Goal: Complete application form

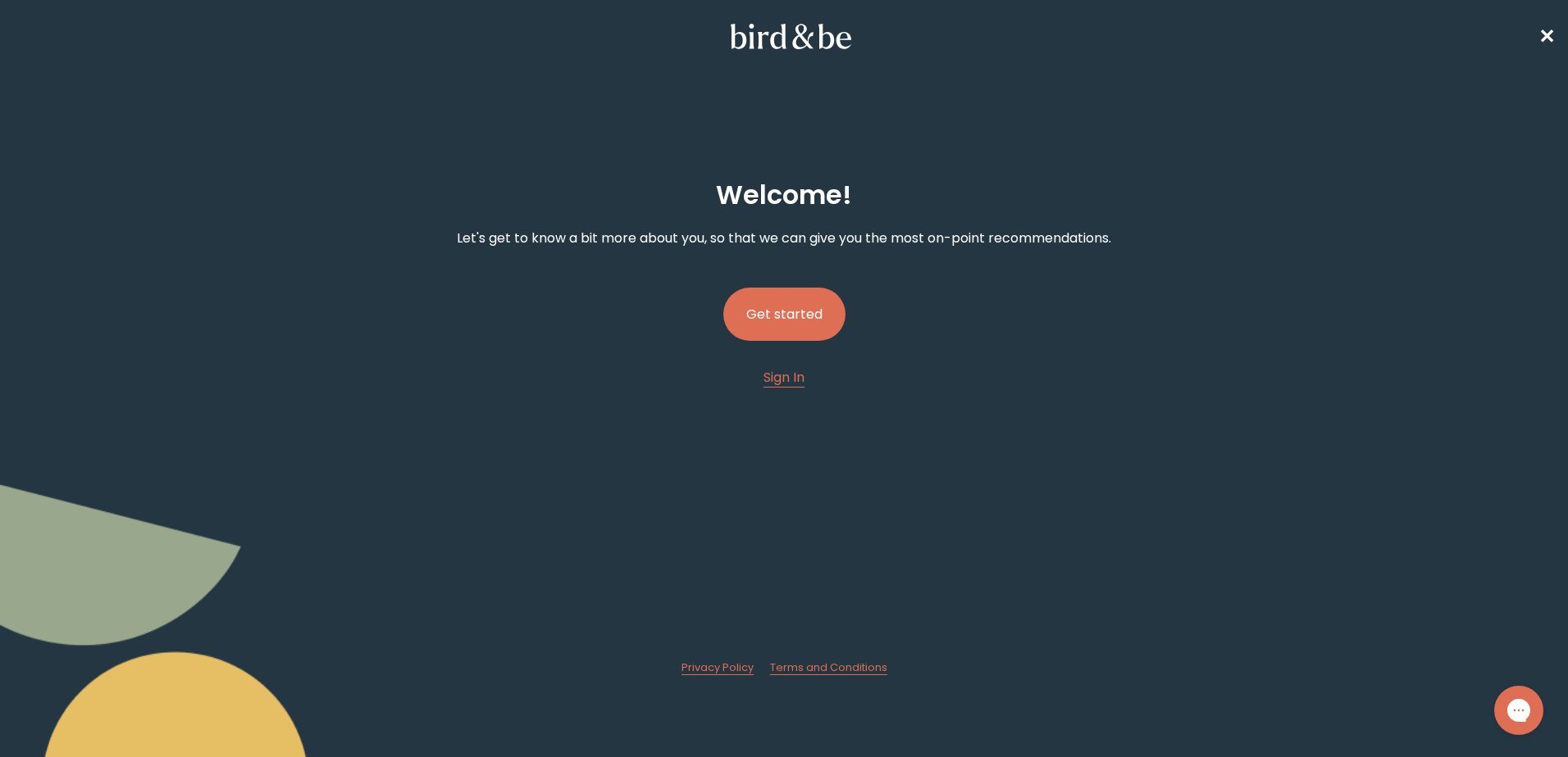
click at [811, 321] on button "Get started" at bounding box center [785, 315] width 123 height 53
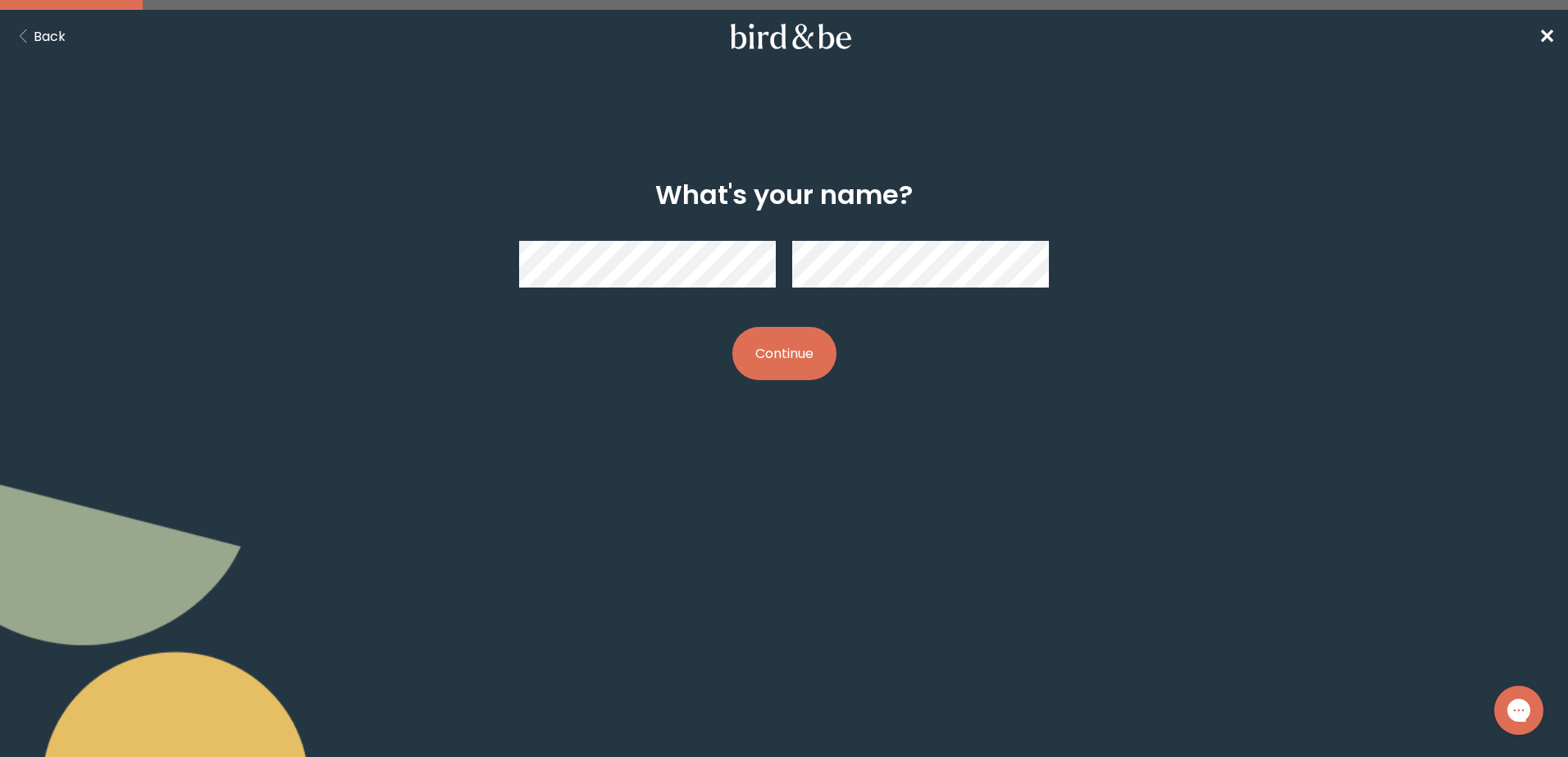
click at [760, 377] on button "Continue" at bounding box center [784, 354] width 104 height 53
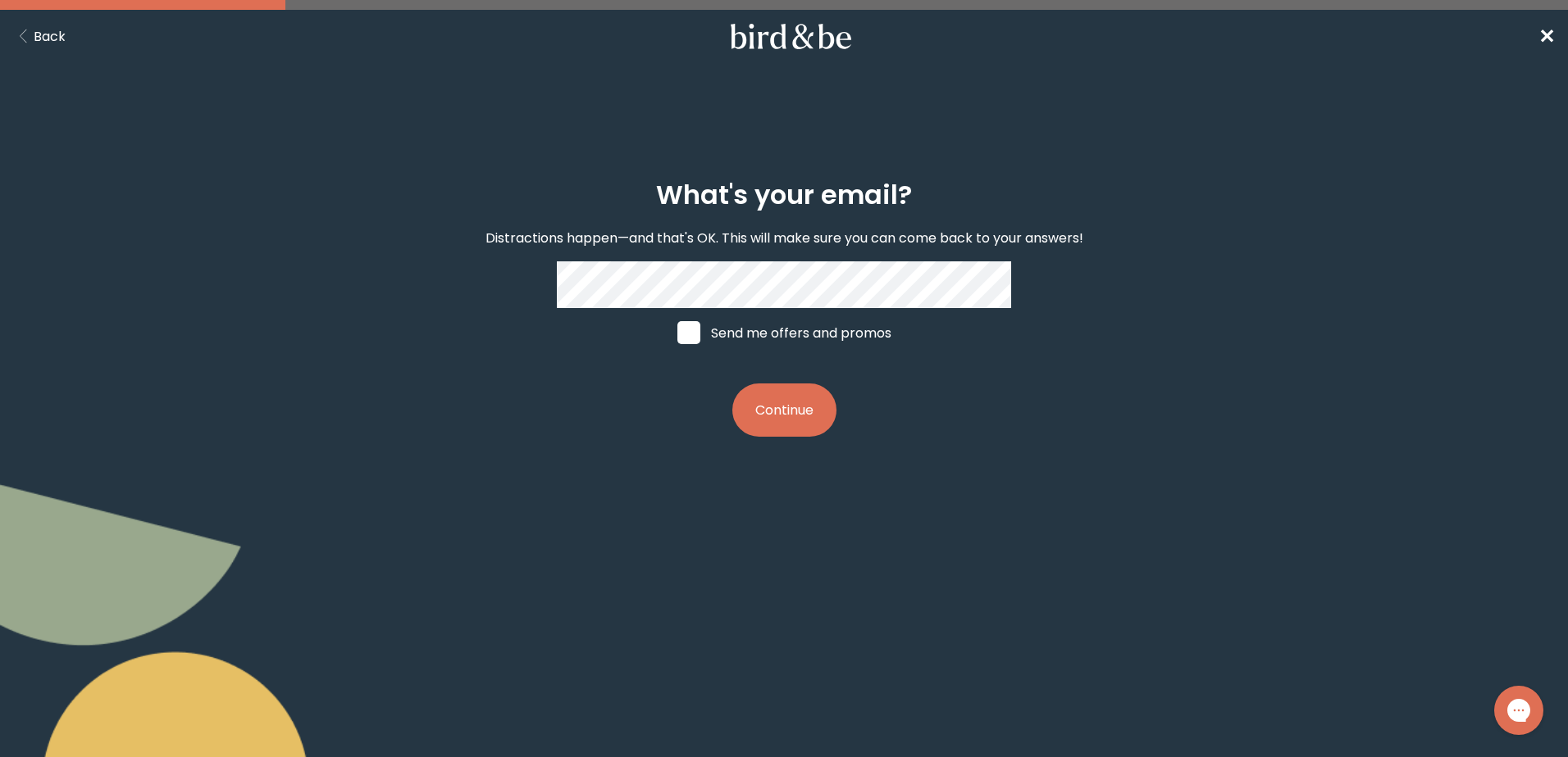
click at [788, 406] on button "Continue" at bounding box center [784, 410] width 104 height 53
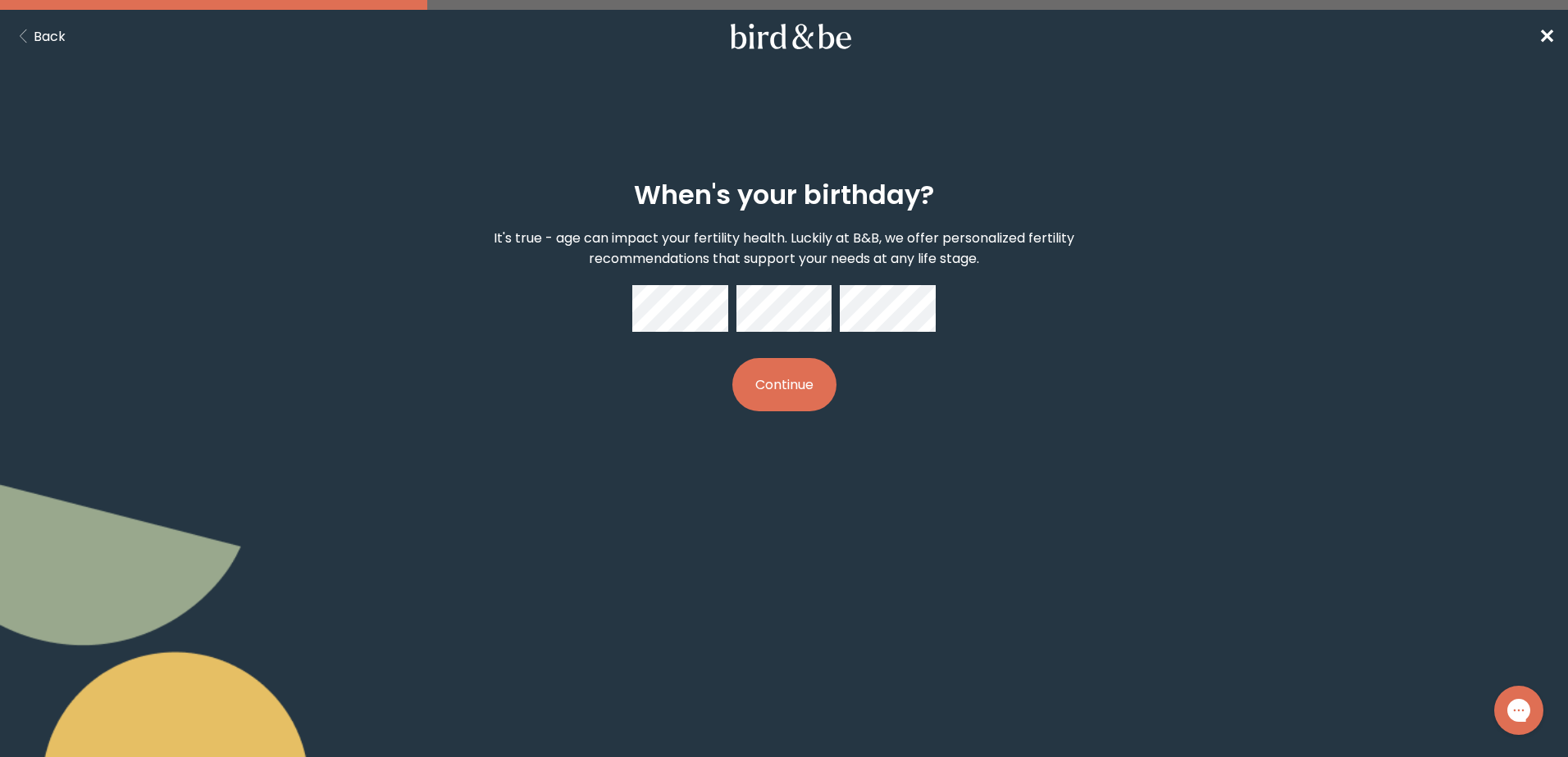
click at [671, 293] on div "When's your birthday? It's true - age can impact your fertility health. Luckily…" at bounding box center [784, 296] width 757 height 284
drag, startPoint x: 992, startPoint y: 407, endPoint x: 973, endPoint y: 409, distance: 19.1
click at [991, 407] on div "When's your birthday? It's true - age can impact your fertility health. Luckily…" at bounding box center [784, 296] width 757 height 284
click at [788, 395] on button "Continue" at bounding box center [784, 385] width 104 height 53
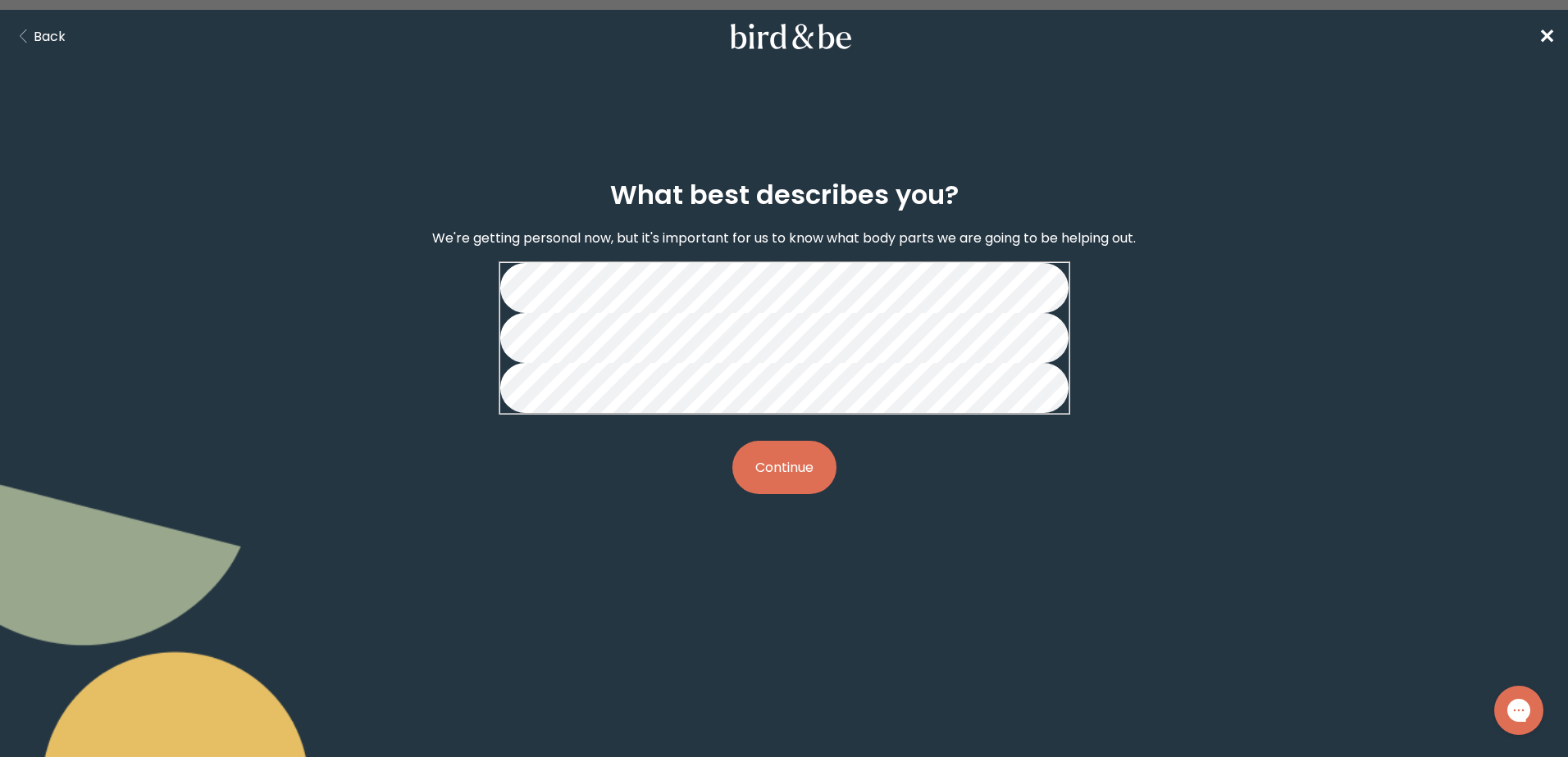
click at [786, 494] on button "Continue" at bounding box center [784, 467] width 104 height 53
click at [789, 494] on button "Continue" at bounding box center [784, 467] width 104 height 53
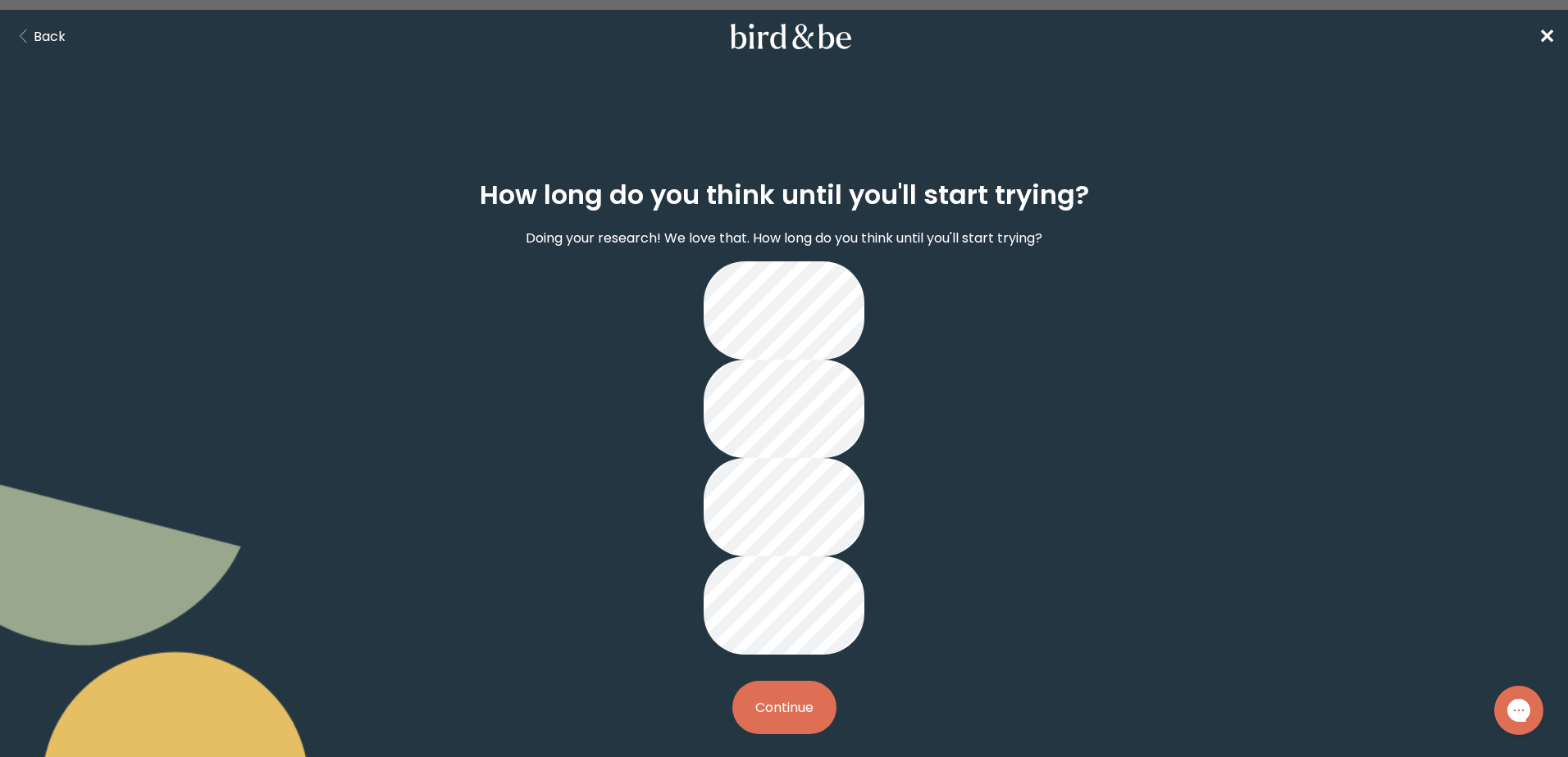
click at [812, 681] on button "Continue" at bounding box center [784, 708] width 104 height 53
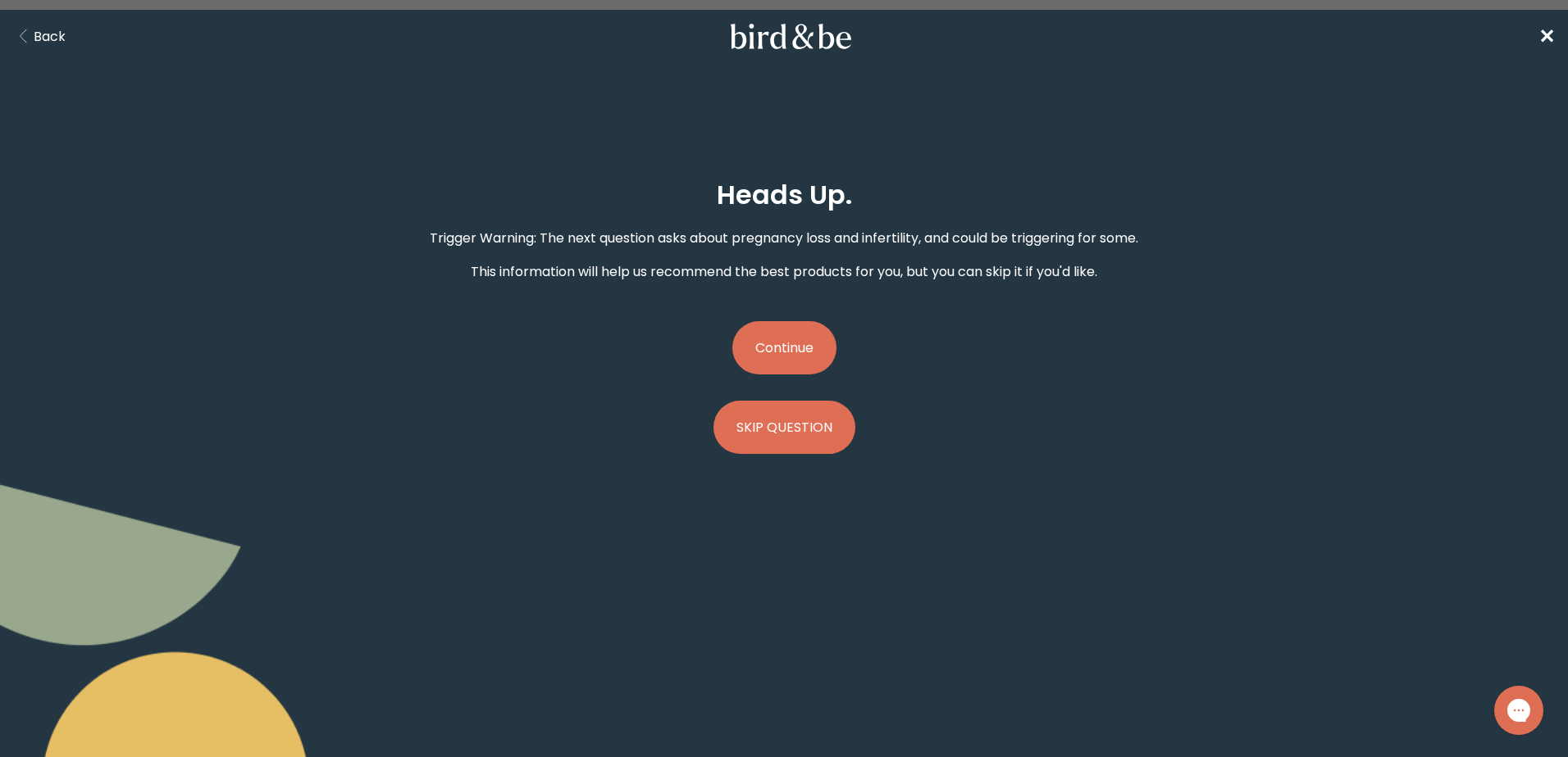
click at [406, 137] on div "plus-circle minus-circle close-circle Bird & Be Logo Bird & Be Logo arrow-left …" at bounding box center [784, 233] width 1568 height 467
click at [765, 336] on button "Continue" at bounding box center [784, 347] width 104 height 53
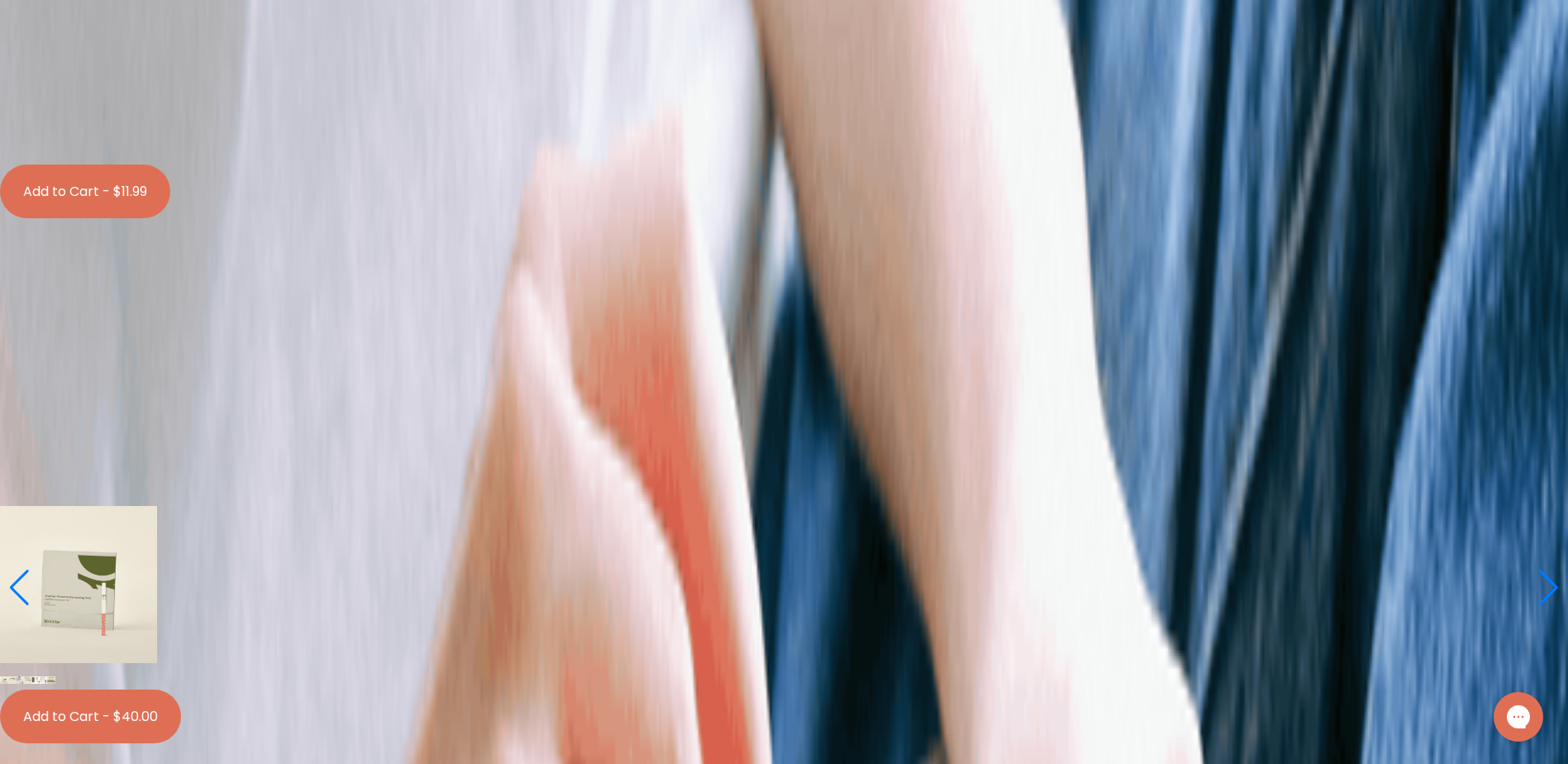
scroll to position [1571, 0]
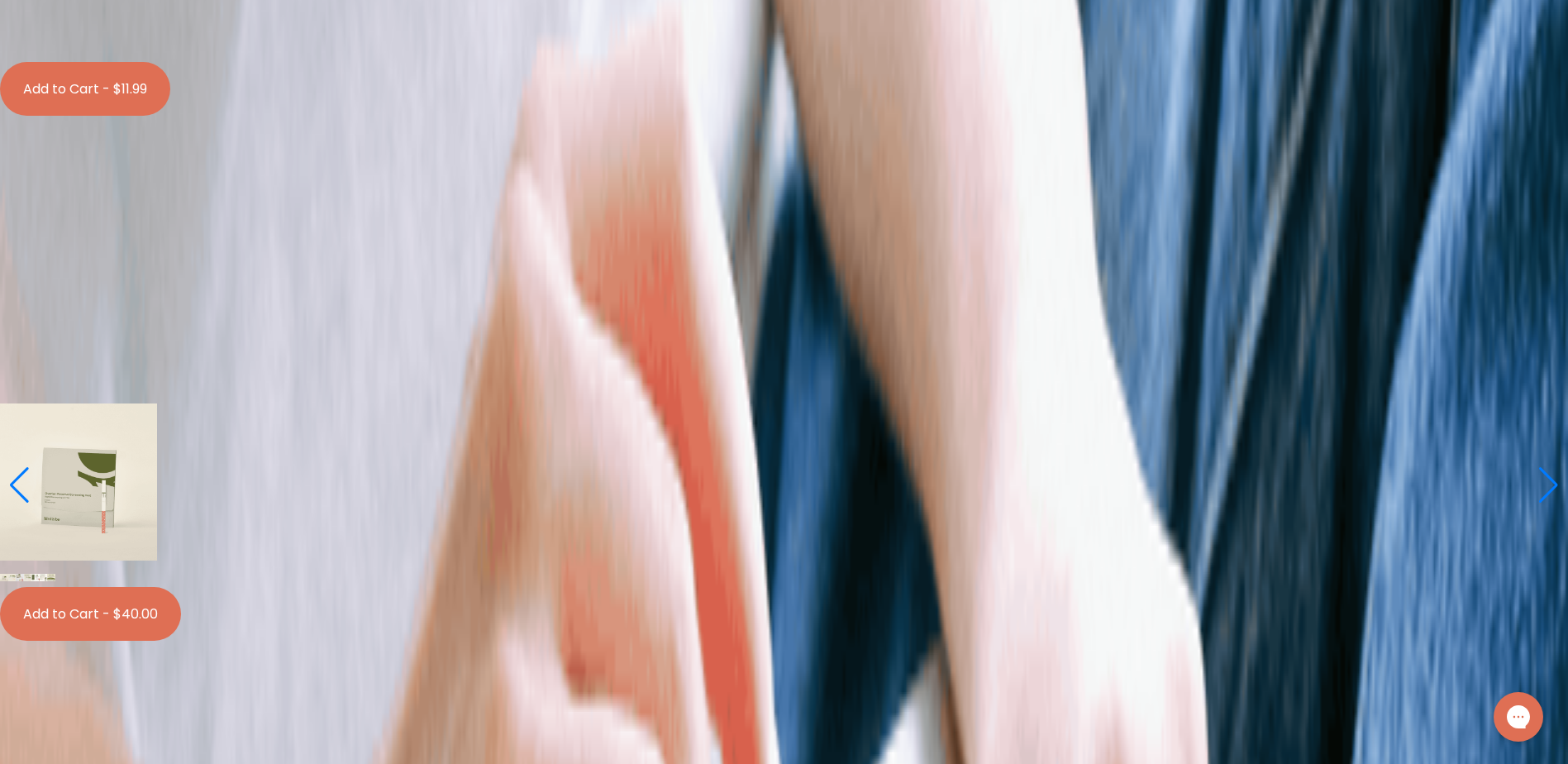
click at [132, 384] on span "Learn More About it" at bounding box center [65, 393] width 132 height 19
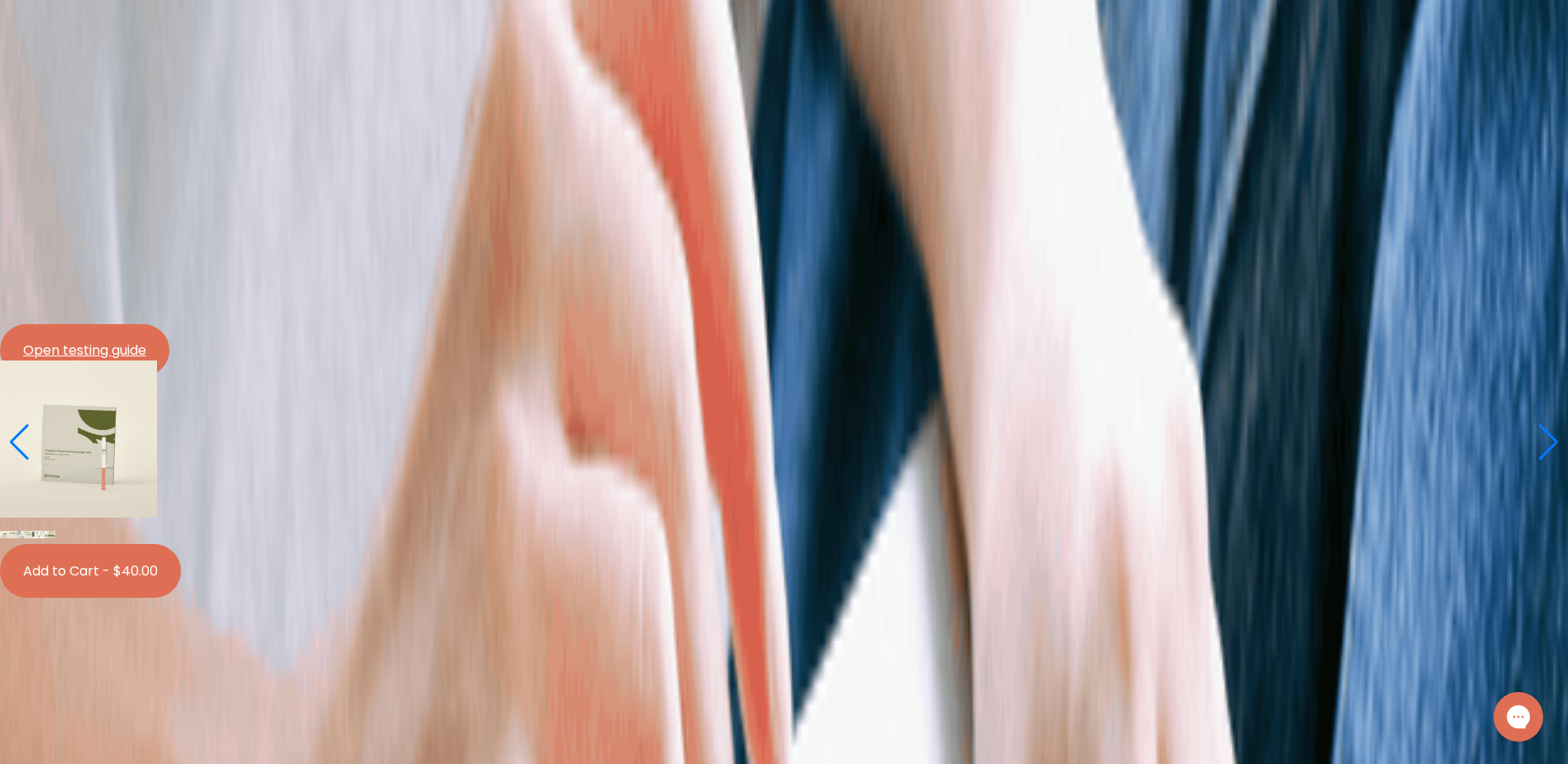
scroll to position [1903, 0]
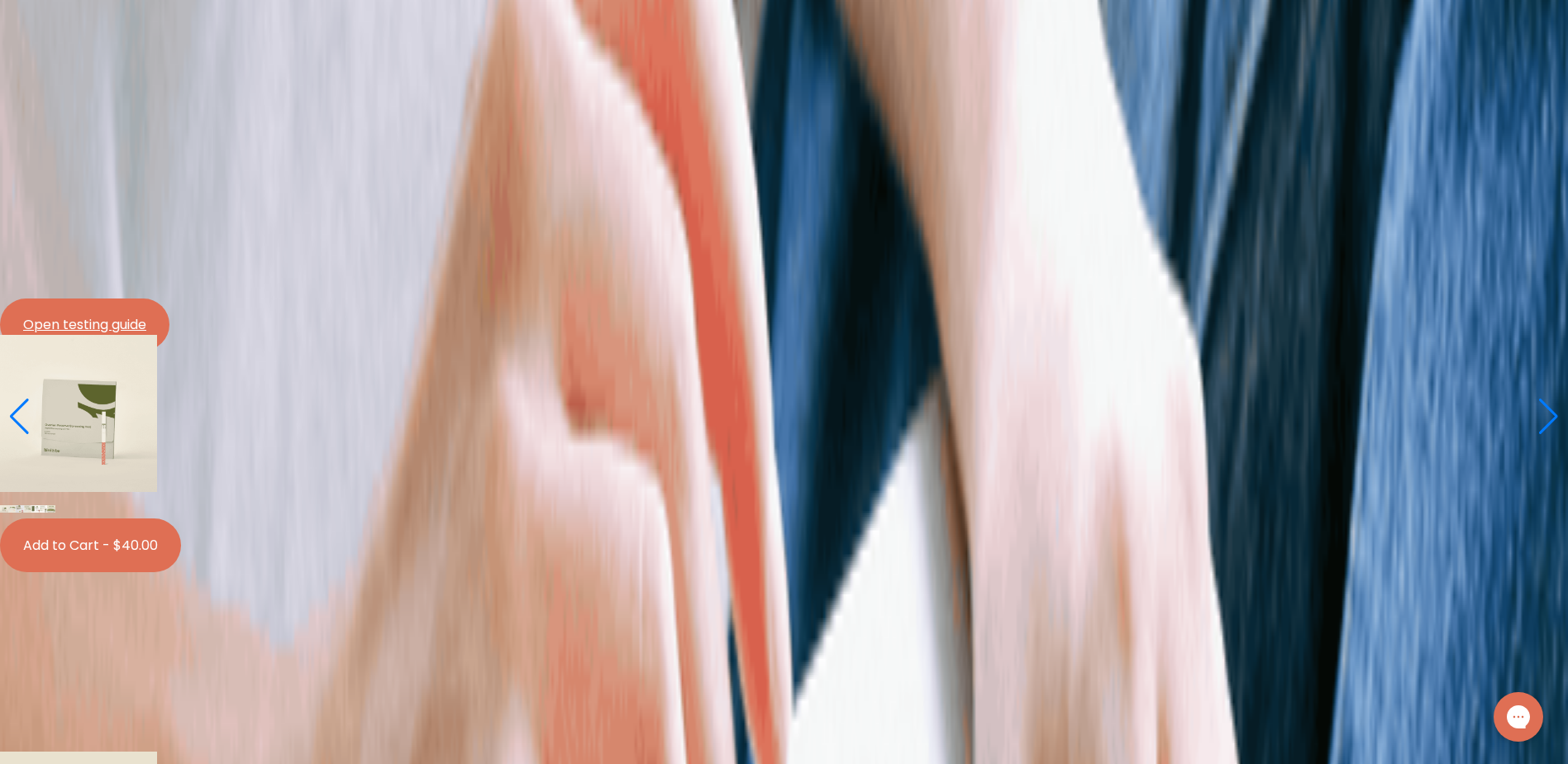
click at [170, 299] on link "Open testing guide" at bounding box center [85, 325] width 170 height 52
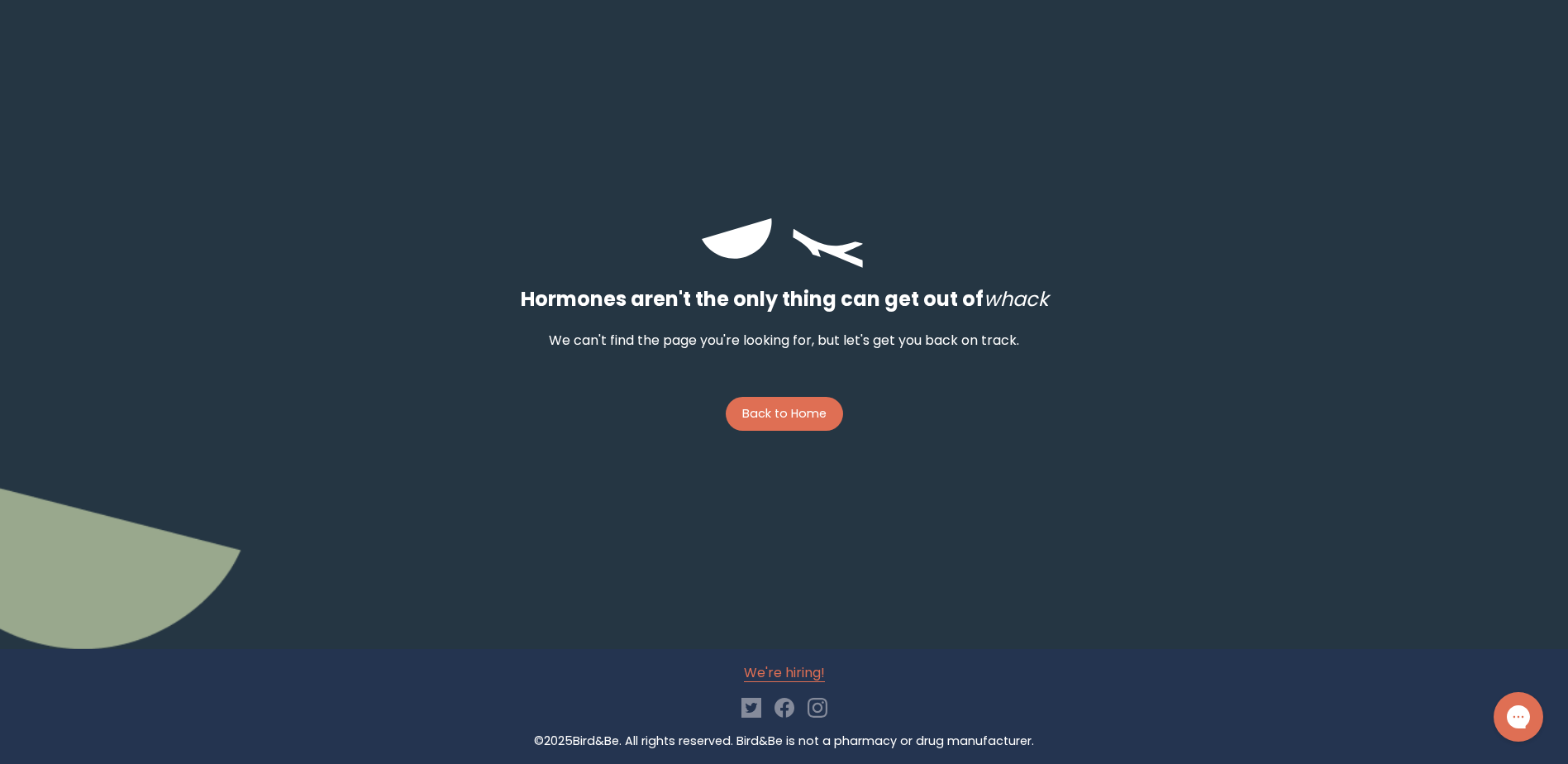
click at [778, 418] on button "Back to Home" at bounding box center [784, 413] width 117 height 34
